Goal: Book appointment/travel/reservation

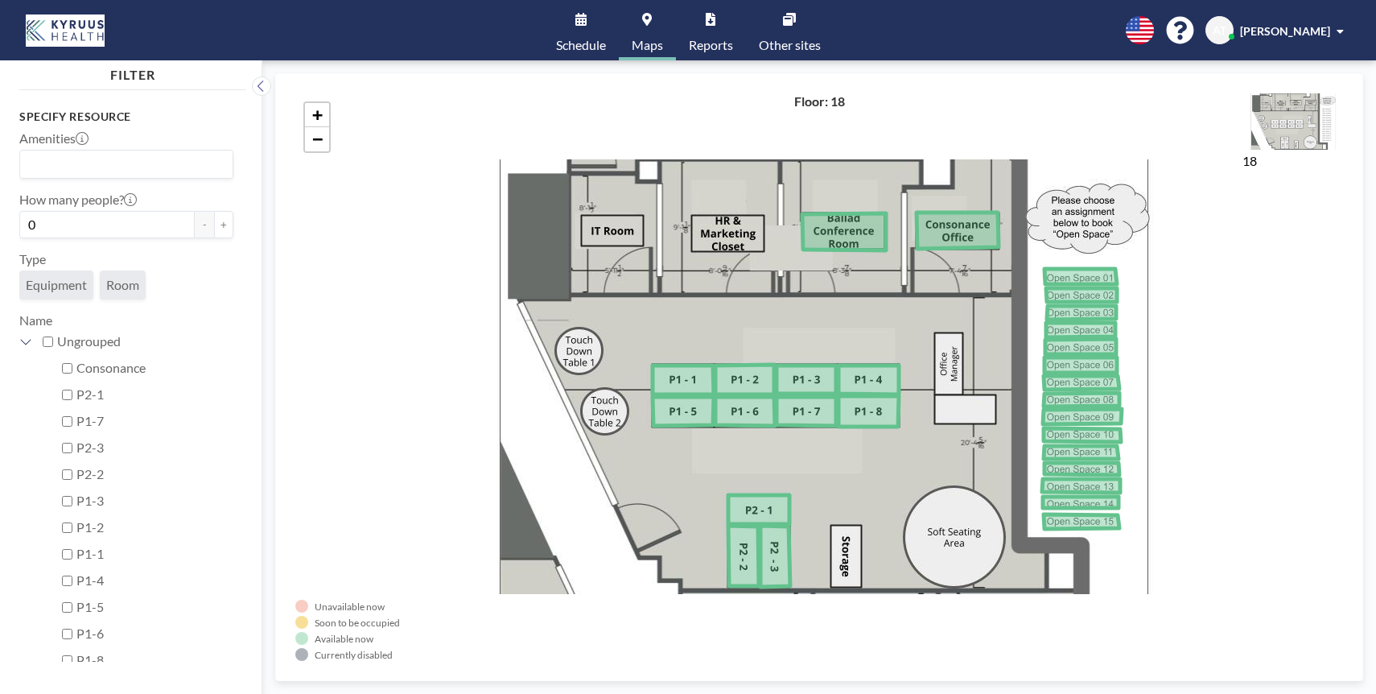
click at [583, 24] on icon at bounding box center [580, 19] width 11 height 13
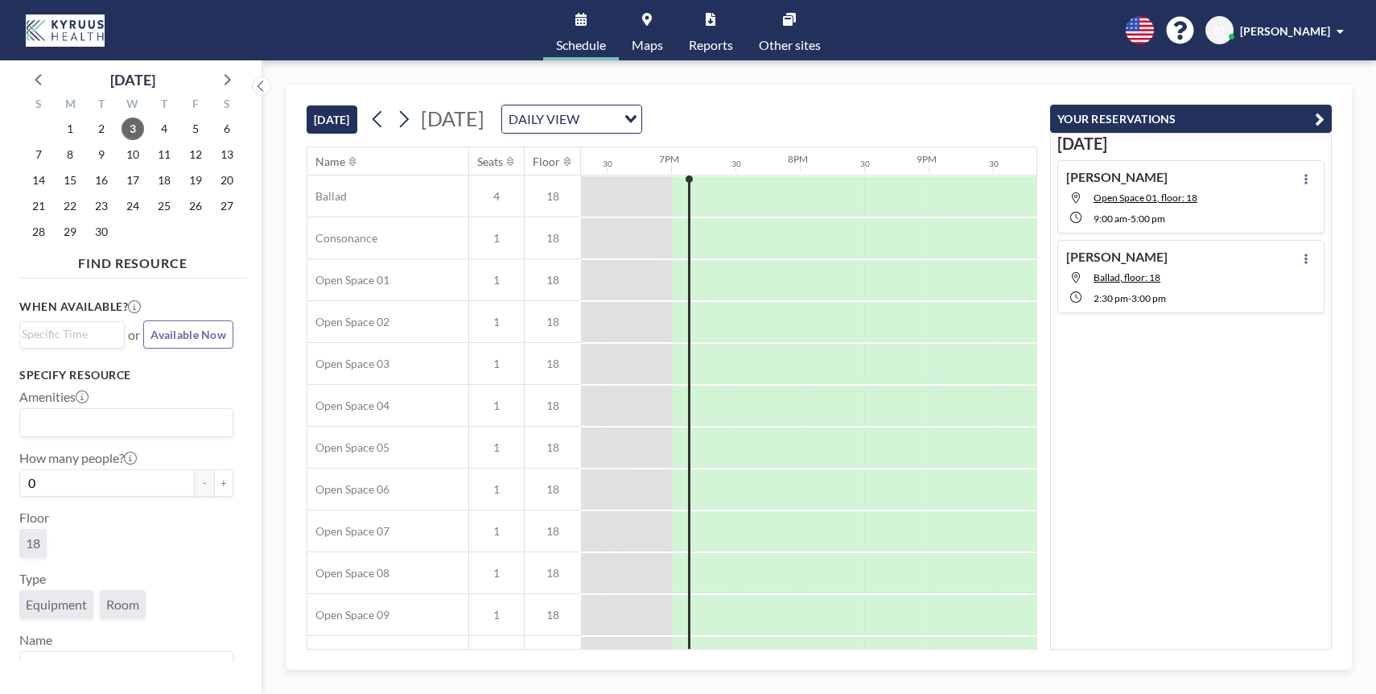
scroll to position [0, 2382]
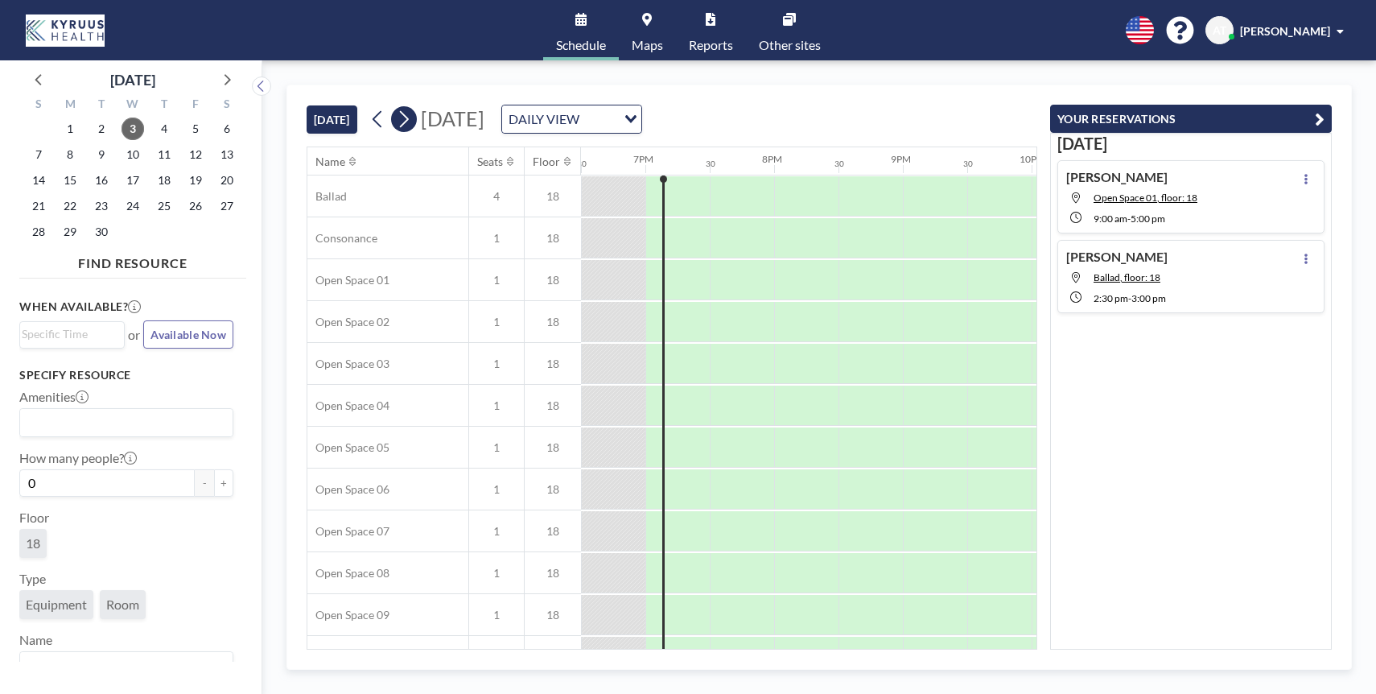
click at [414, 123] on button at bounding box center [404, 119] width 26 height 26
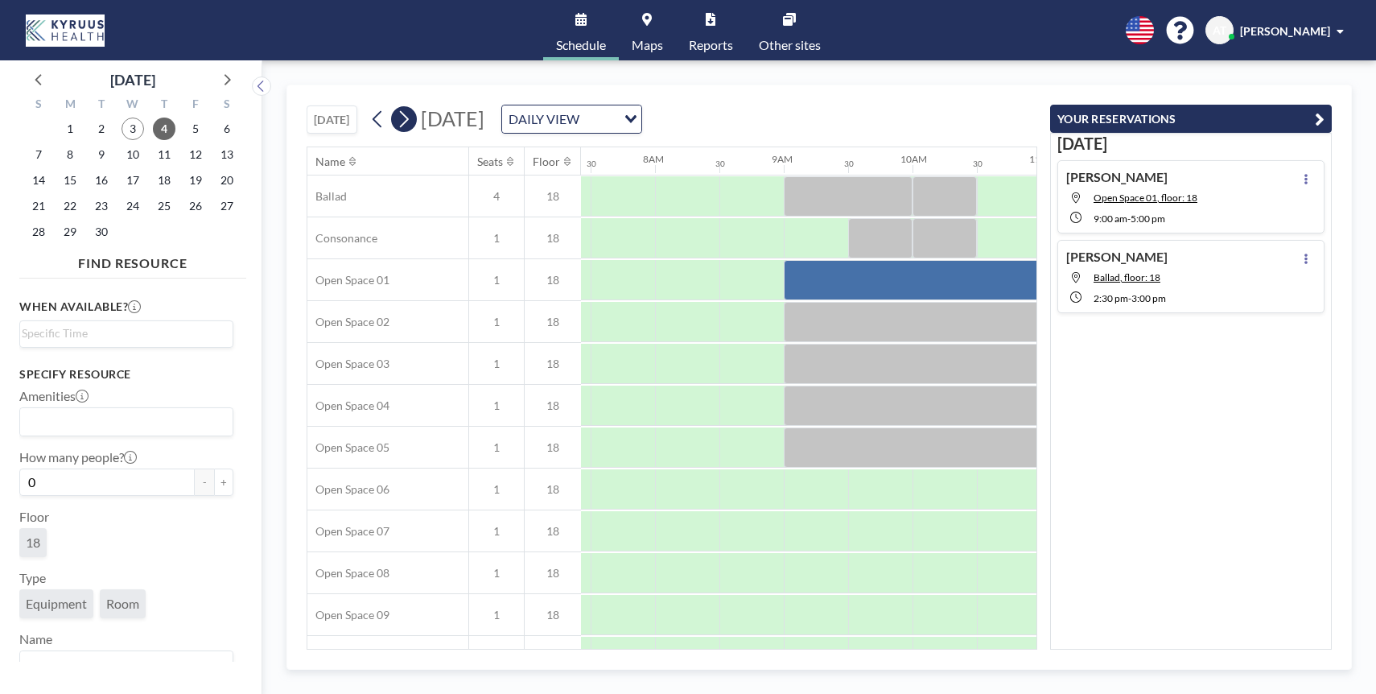
scroll to position [0, 966]
click at [646, 39] on span "Maps" at bounding box center [647, 45] width 31 height 13
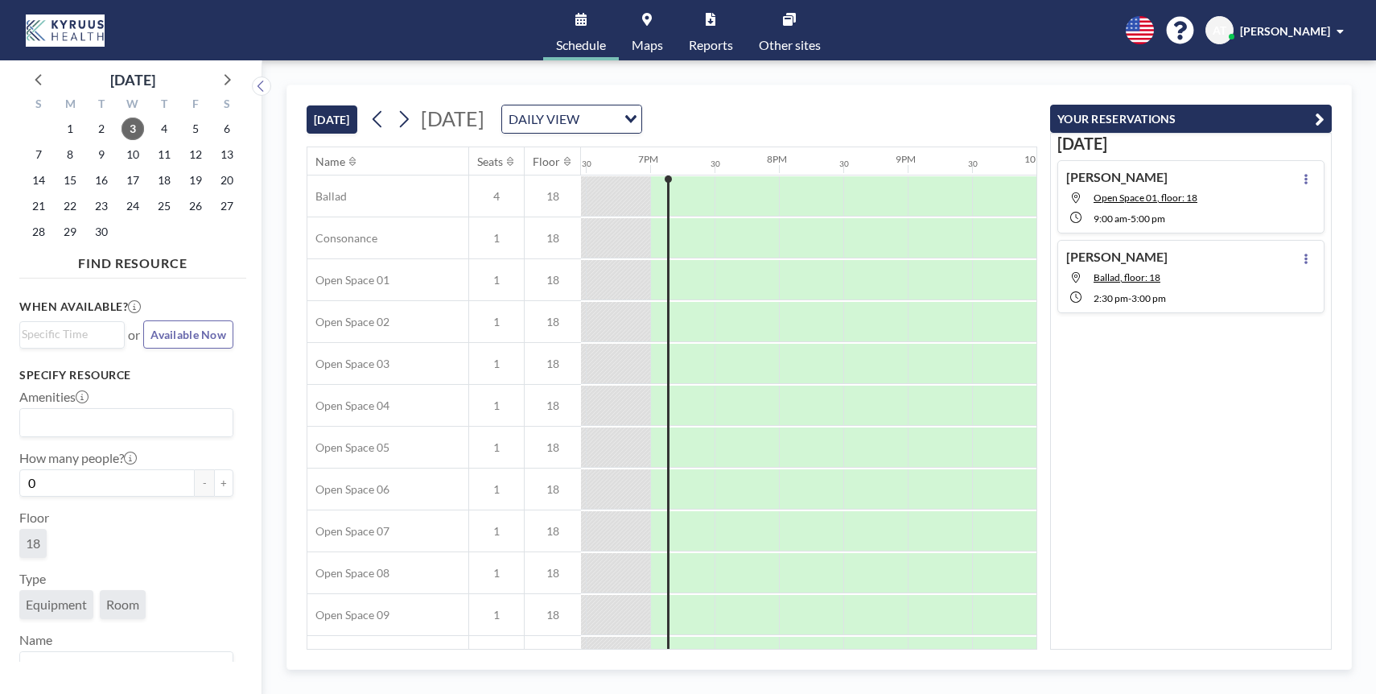
scroll to position [0, 2382]
click at [419, 118] on div "[DATE] DAILY VIEW Loading..." at bounding box center [503, 119] width 277 height 29
click at [409, 119] on icon at bounding box center [404, 119] width 9 height 17
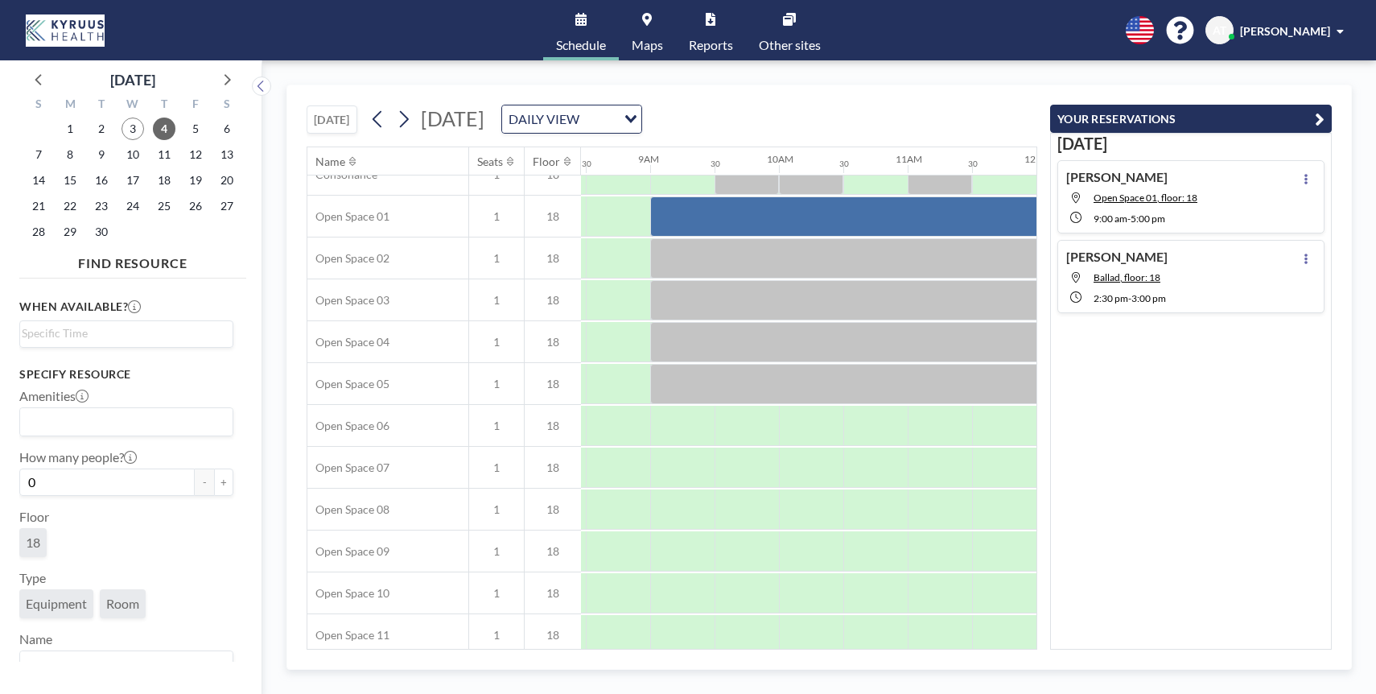
scroll to position [0, 1089]
